Goal: Task Accomplishment & Management: Manage account settings

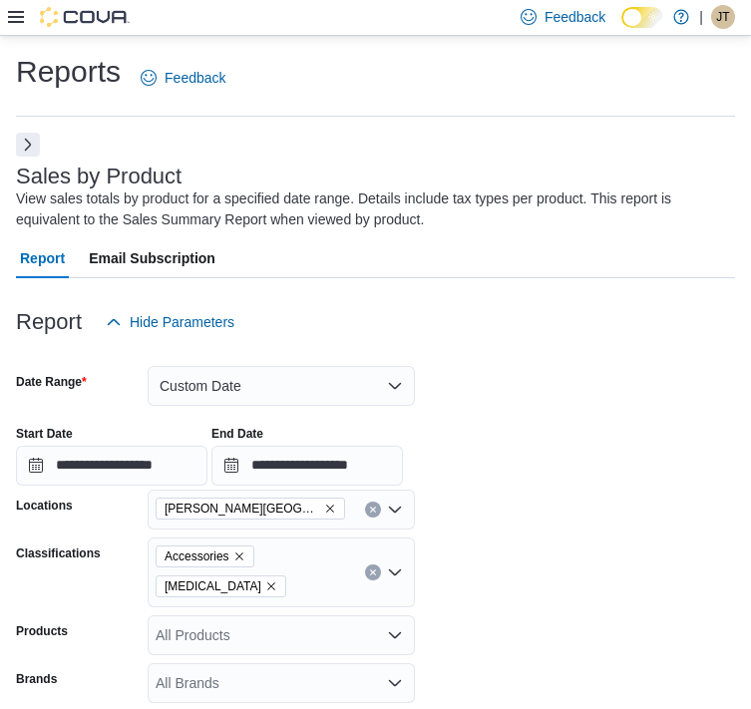
scroll to position [189, 0]
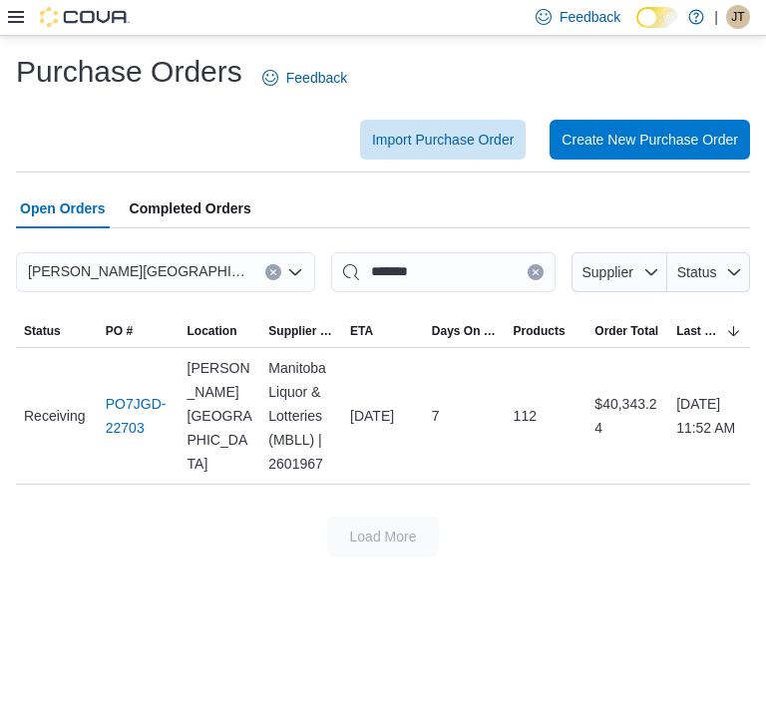
click at [736, 22] on span "JT" at bounding box center [737, 17] width 13 height 24
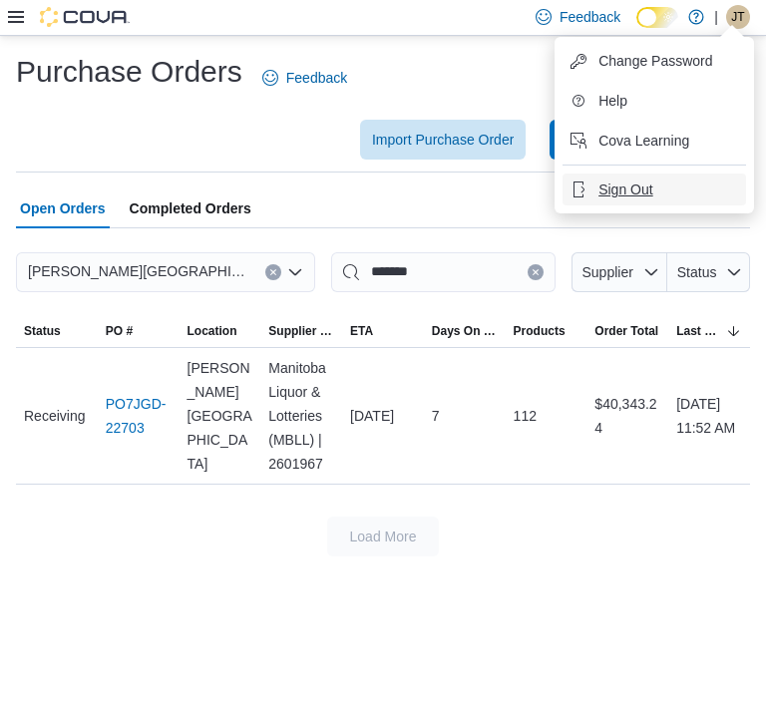
click at [616, 195] on span "Sign Out" at bounding box center [626, 190] width 54 height 20
